Goal: Information Seeking & Learning: Find specific fact

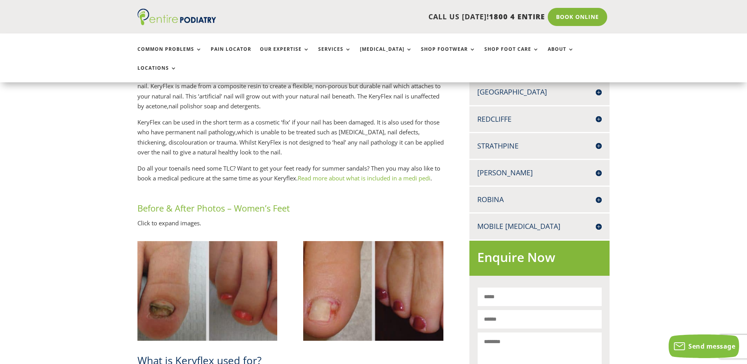
scroll to position [346, 0]
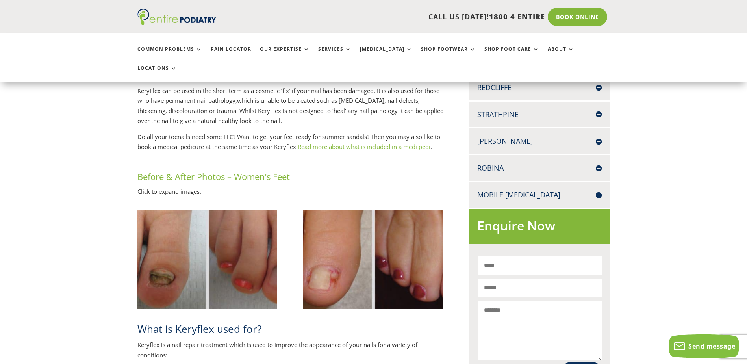
click at [248, 236] on img at bounding box center [207, 259] width 140 height 100
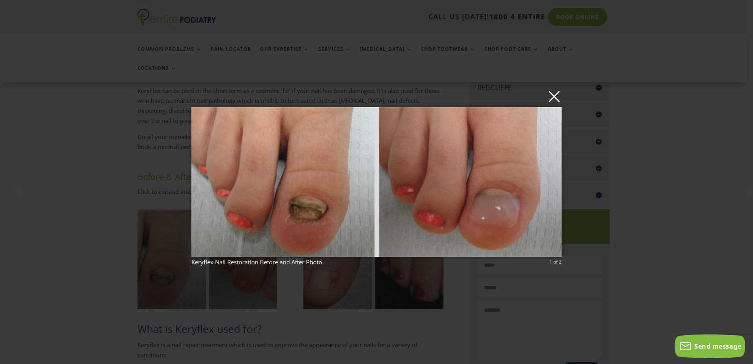
click at [555, 98] on button "×" at bounding box center [379, 95] width 370 height 17
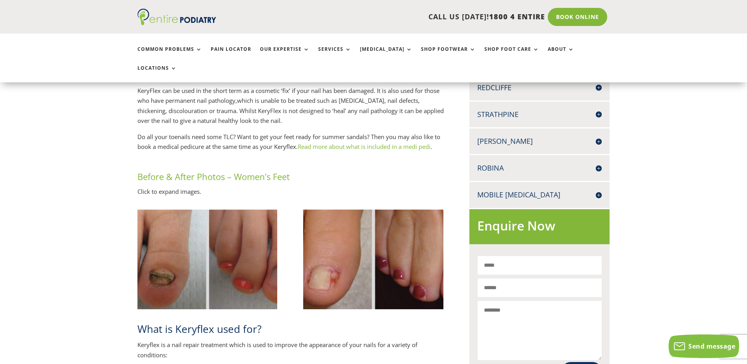
click at [422, 256] on img at bounding box center [373, 259] width 140 height 100
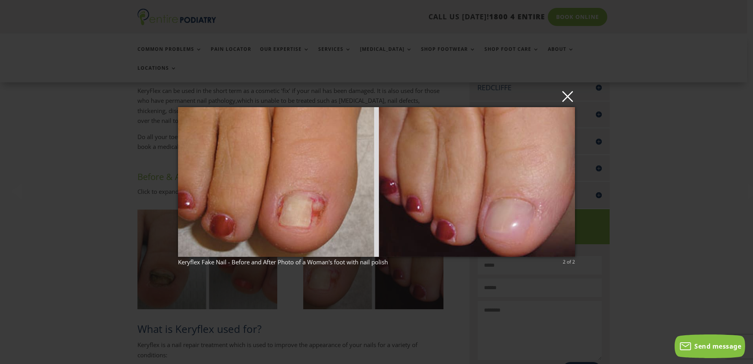
click at [569, 96] on button "×" at bounding box center [378, 95] width 397 height 17
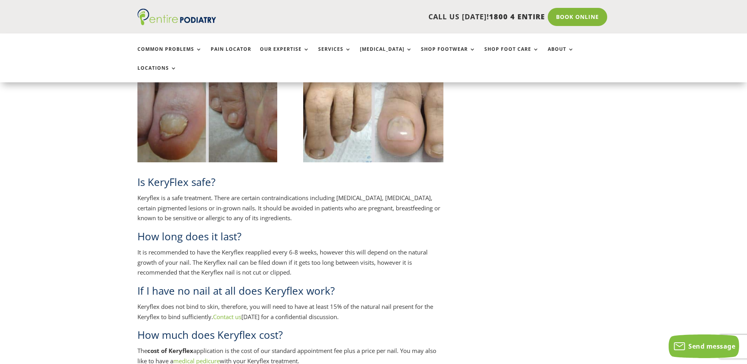
scroll to position [1520, 0]
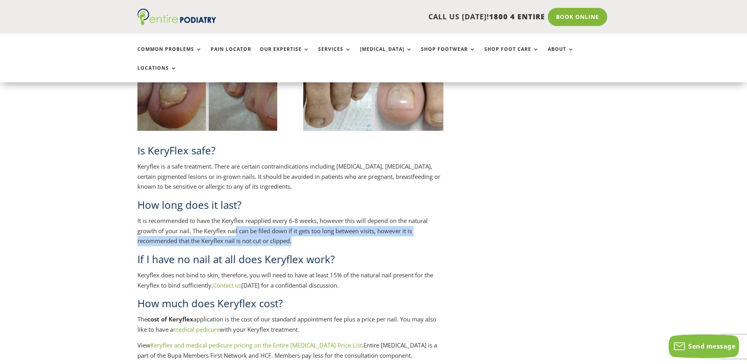
drag, startPoint x: 236, startPoint y: 211, endPoint x: 325, endPoint y: 218, distance: 88.9
click at [325, 218] on p "It is recommended to have the Keryflex reapplied every 6-8 weeks, however this …" at bounding box center [290, 234] width 306 height 36
drag, startPoint x: 325, startPoint y: 218, endPoint x: 240, endPoint y: 212, distance: 85.3
click at [240, 217] on span "It is recommended to have the Keryflex reapplied every 6-8 weeks, however this …" at bounding box center [282, 231] width 290 height 28
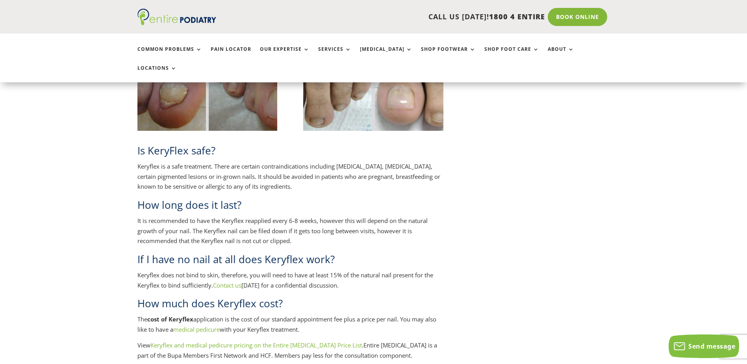
click at [188, 216] on p "It is recommended to have the Keryflex reapplied every 6-8 weeks, however this …" at bounding box center [290, 234] width 306 height 36
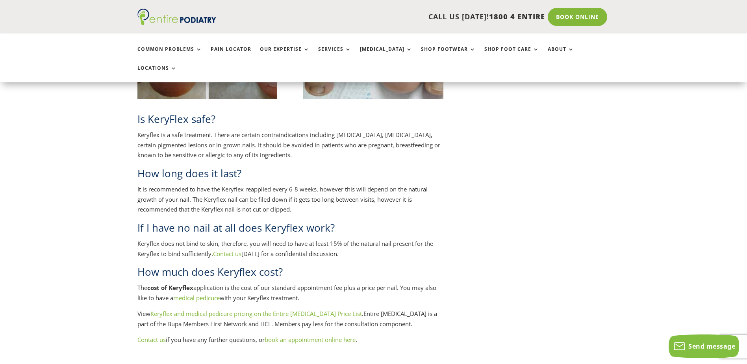
click at [280, 309] on link "Keryflex and medical pedicure pricing on the Entire [MEDICAL_DATA] Price List" at bounding box center [255, 313] width 211 height 8
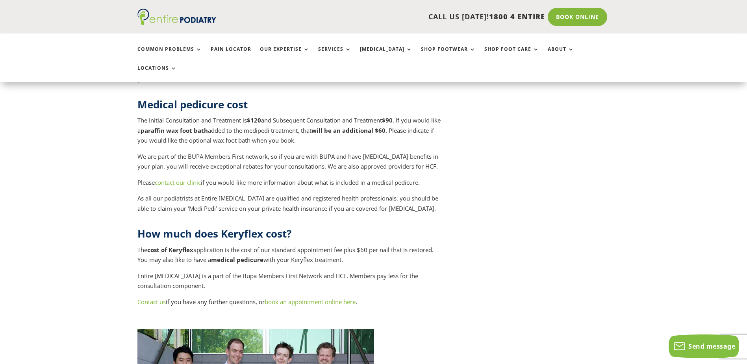
scroll to position [3244, 0]
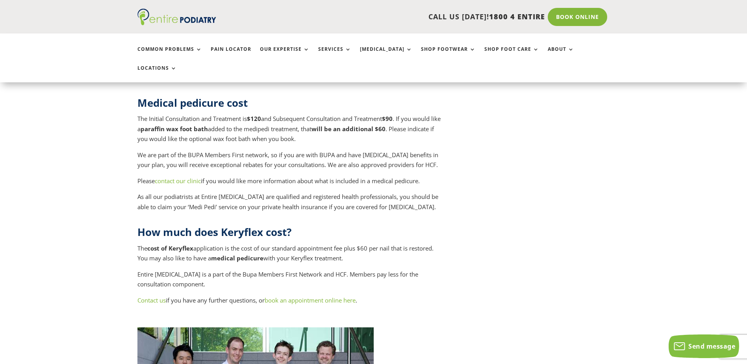
click at [319, 244] on span "The cost of Keryflex application is the cost of our standard appointment fee pl…" at bounding box center [285, 253] width 296 height 18
drag, startPoint x: 238, startPoint y: 164, endPoint x: 387, endPoint y: 180, distance: 150.4
click at [387, 243] on p "The cost of Keryflex application is the cost of our standard appointment fee pl…" at bounding box center [290, 256] width 306 height 26
drag, startPoint x: 387, startPoint y: 180, endPoint x: 361, endPoint y: 182, distance: 26.9
click at [361, 243] on p "The cost of Keryflex application is the cost of our standard appointment fee pl…" at bounding box center [290, 256] width 306 height 26
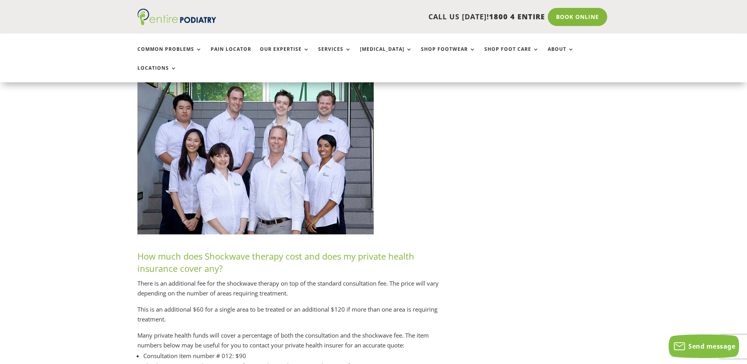
scroll to position [3496, 0]
